Goal: Check status

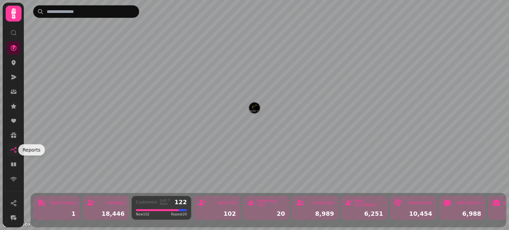
click at [16, 152] on icon at bounding box center [15, 151] width 1 height 1
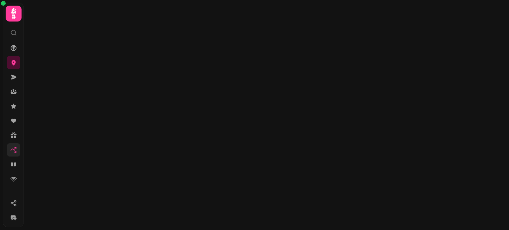
select select "**"
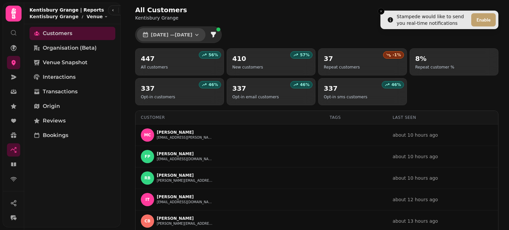
click at [200, 35] on icon "button" at bounding box center [197, 34] width 7 height 7
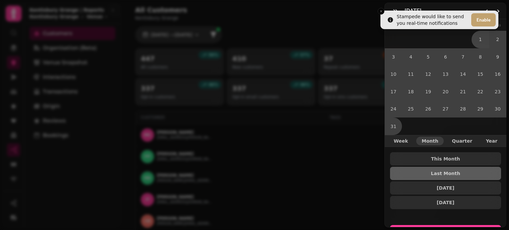
click at [382, 12] on div "August [DATE] Mo Tu We Th Fr Sa 1 2 3 4 5 6 7 8 9 10 11 12 13 14 15 16 17 18 19…" at bounding box center [254, 121] width 509 height 220
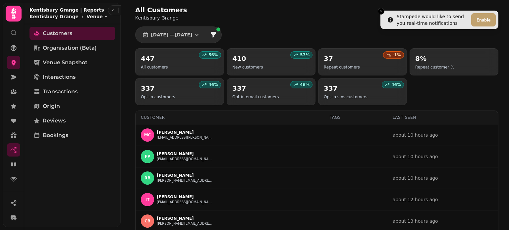
click at [382, 12] on icon "Close toast" at bounding box center [381, 11] width 4 height 4
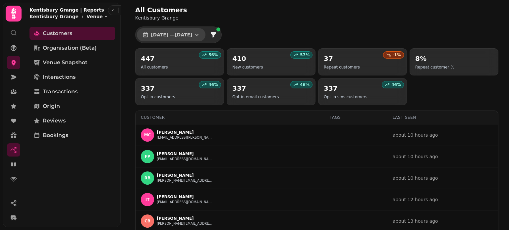
click at [206, 36] on button "[DATE] — [DATE]" at bounding box center [171, 34] width 69 height 13
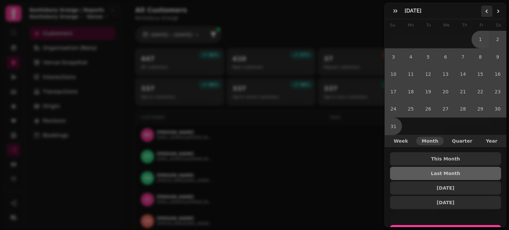
click at [486, 9] on icon "Go to the Previous Month" at bounding box center [486, 11] width 5 height 5
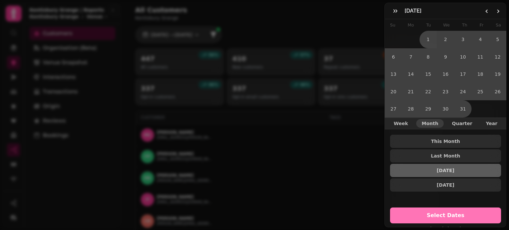
click at [450, 215] on span "Select Dates" at bounding box center [445, 215] width 95 height 5
